Goal: Navigation & Orientation: Go to known website

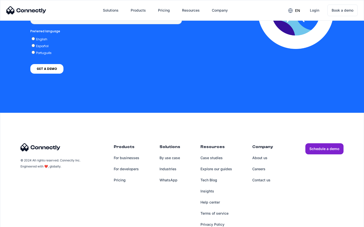
scroll to position [383, 0]
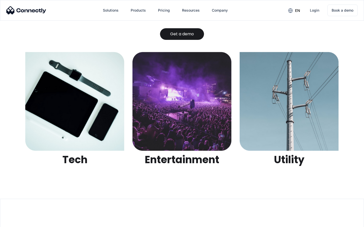
scroll to position [1593, 0]
